Goal: Share content

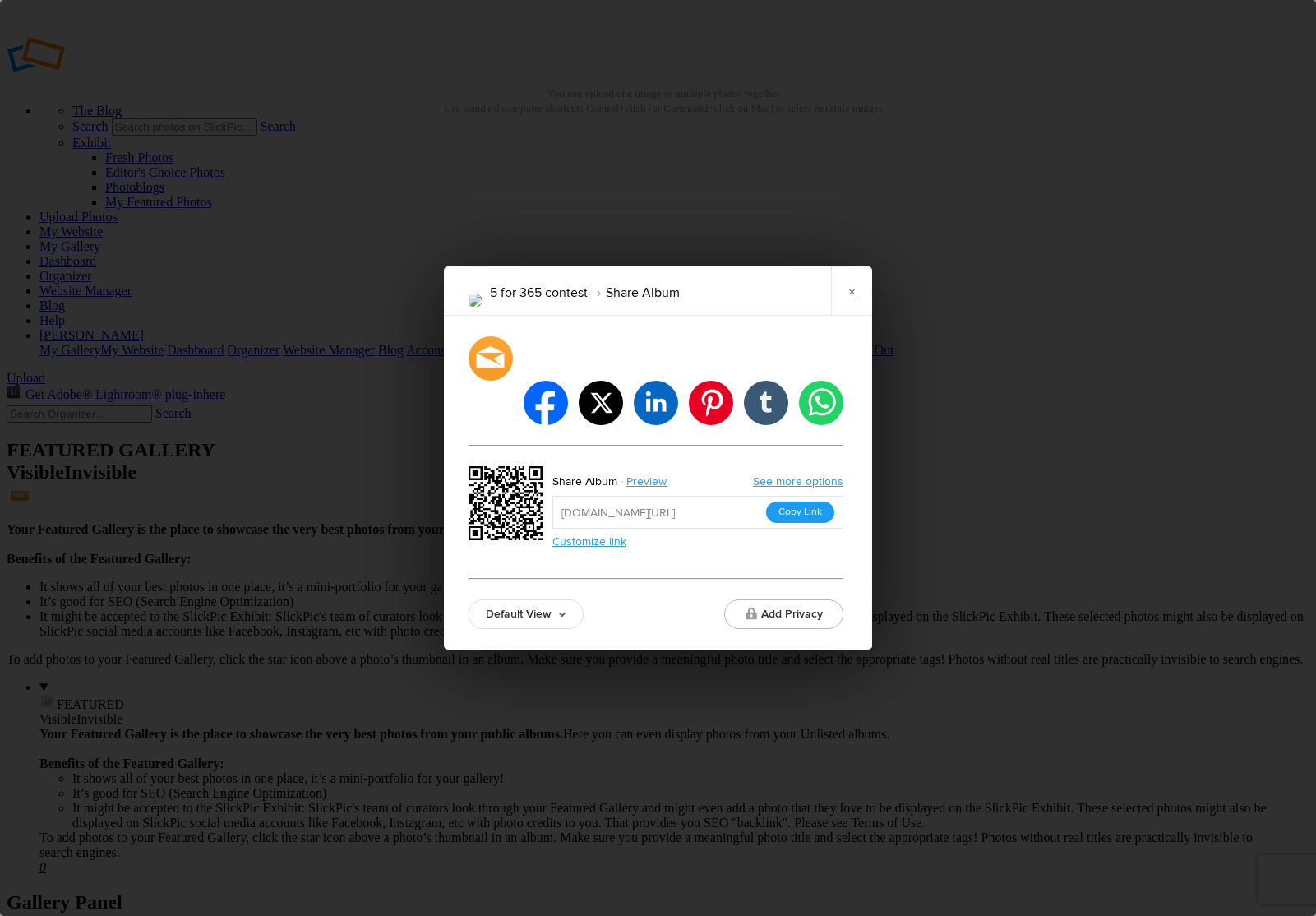
click at [804, 501] on button "Copy Link" at bounding box center [800, 511] width 68 height 21
click at [850, 314] on link "×" at bounding box center [852, 292] width 41 height 50
